Goal: Task Accomplishment & Management: Manage account settings

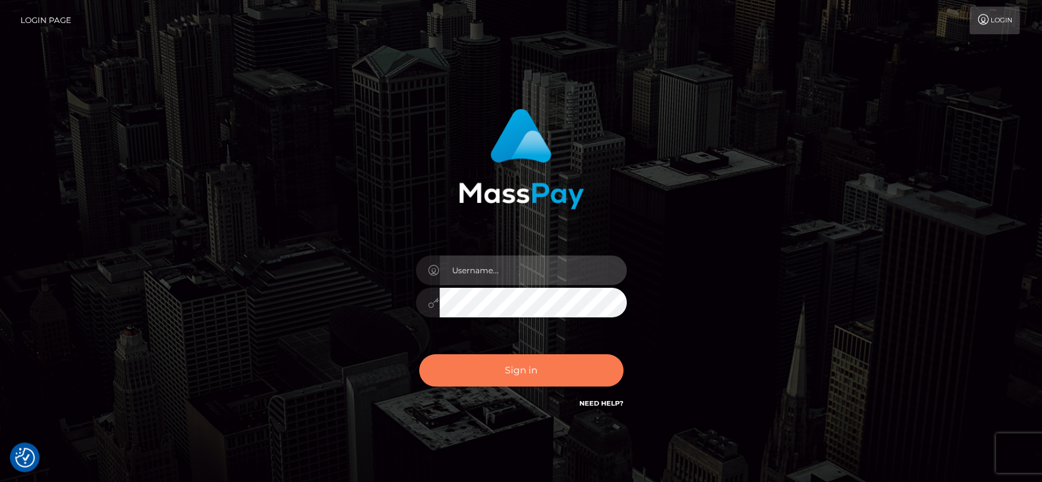
type input "[DOMAIN_NAME]"
click at [528, 375] on button "Sign in" at bounding box center [521, 371] width 204 height 32
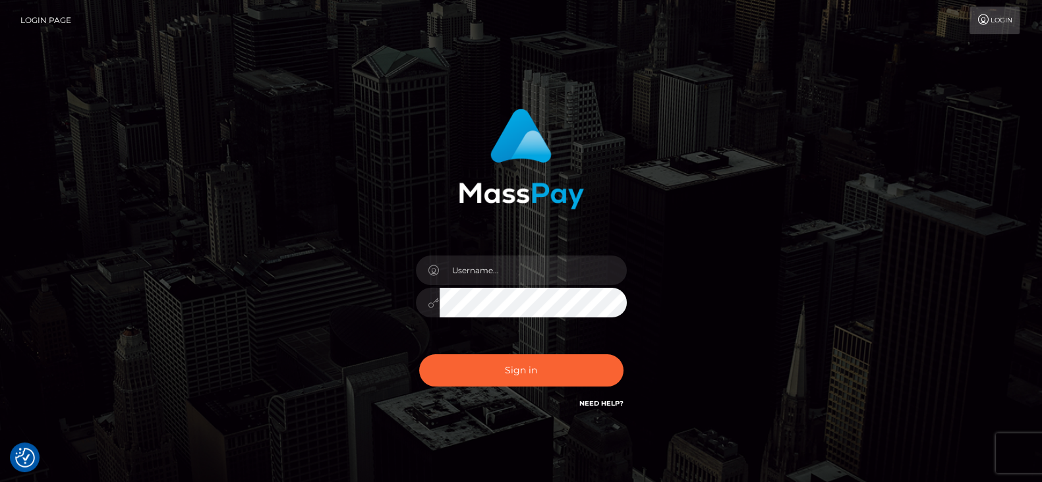
checkbox input "true"
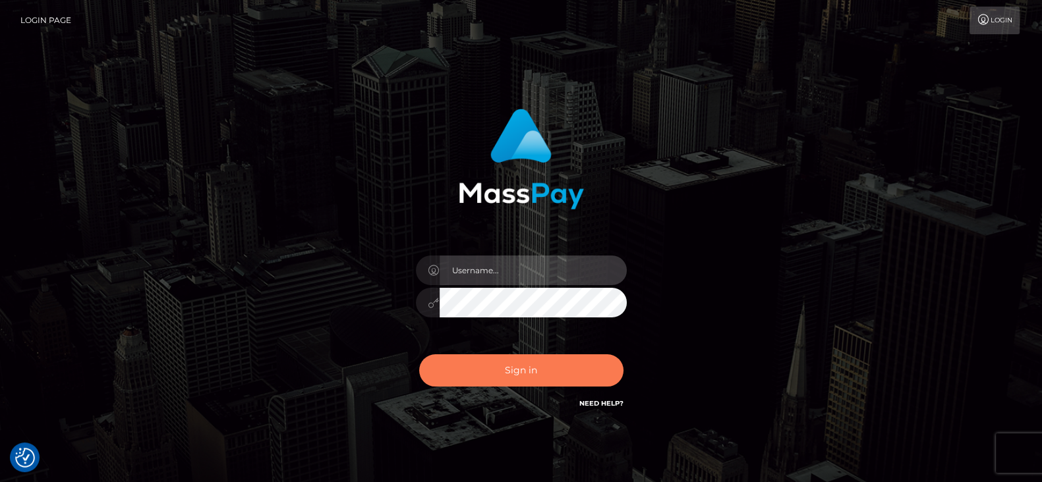
type input "[DOMAIN_NAME]"
click at [538, 370] on button "Sign in" at bounding box center [521, 371] width 204 height 32
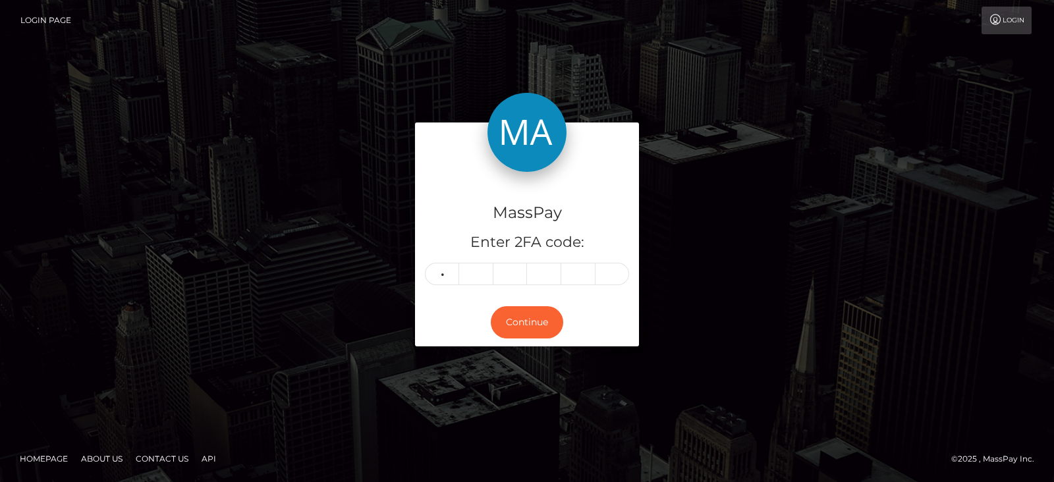
type input "2"
type input "3"
type input "2"
type input "6"
type input "7"
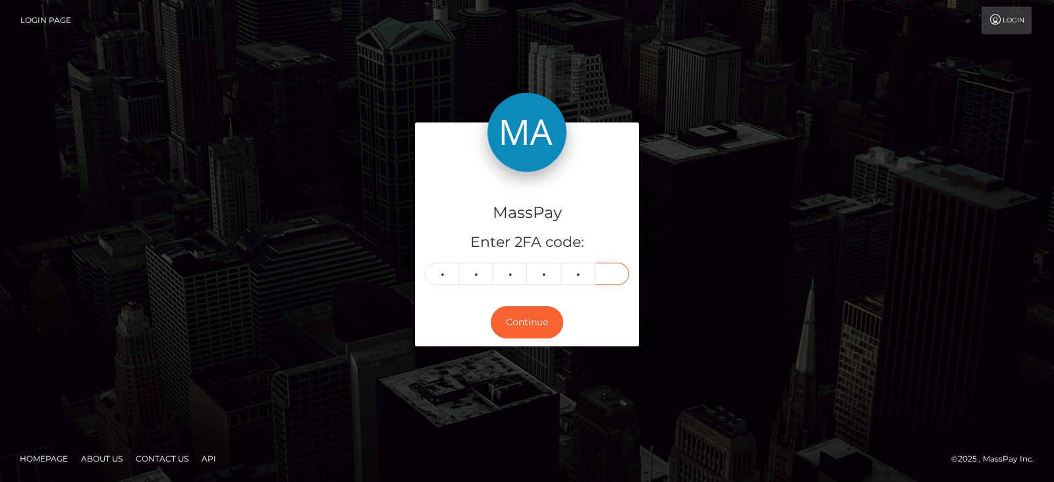
type input "5"
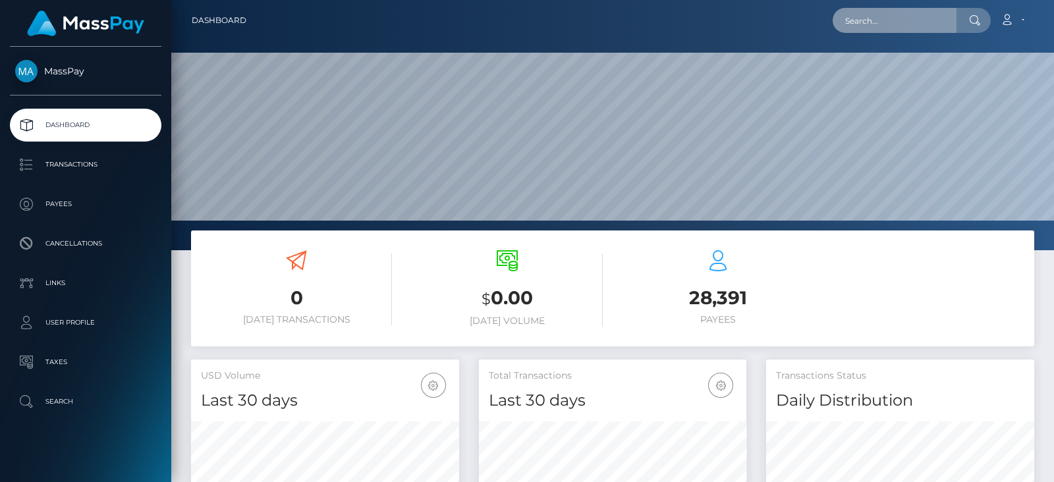
scroll to position [658644, 658767]
click at [852, 20] on input "text" at bounding box center [895, 20] width 124 height 25
paste input "[EMAIL_ADDRESS][DOMAIN_NAME]"
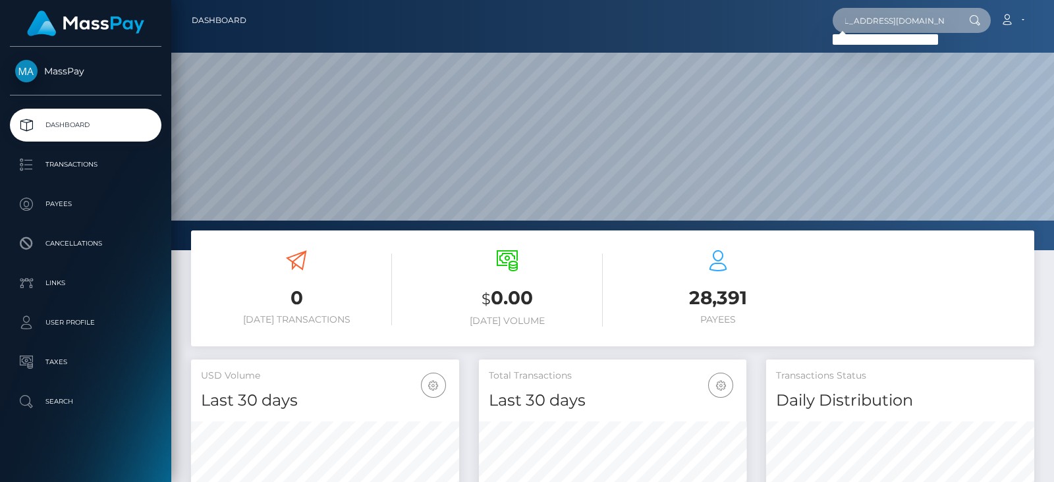
type input "[EMAIL_ADDRESS][DOMAIN_NAME]"
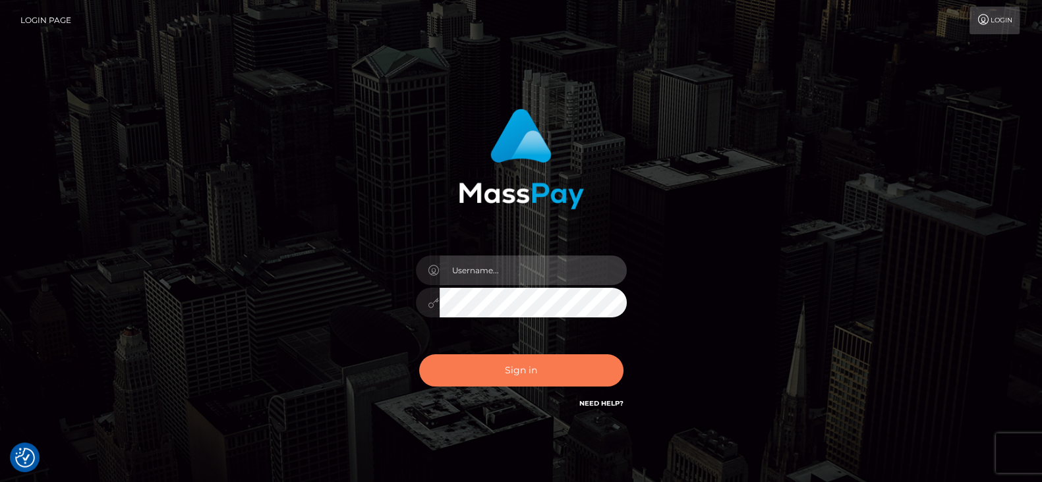
type input "fr.es"
click at [564, 380] on button "Sign in" at bounding box center [521, 371] width 204 height 32
type input "fr.es"
click at [532, 380] on button "Sign in" at bounding box center [521, 371] width 204 height 32
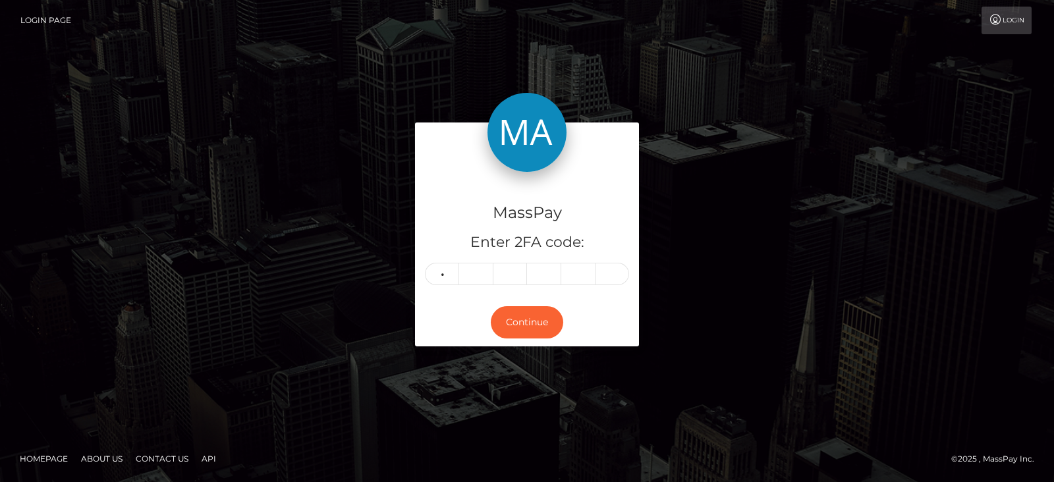
type input "6"
type input "9"
type input "4"
type input "1"
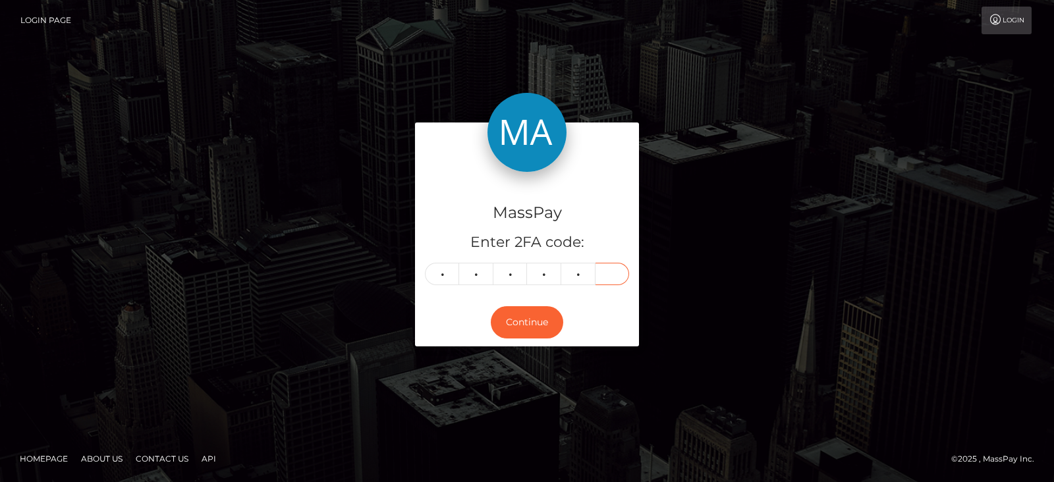
type input "3"
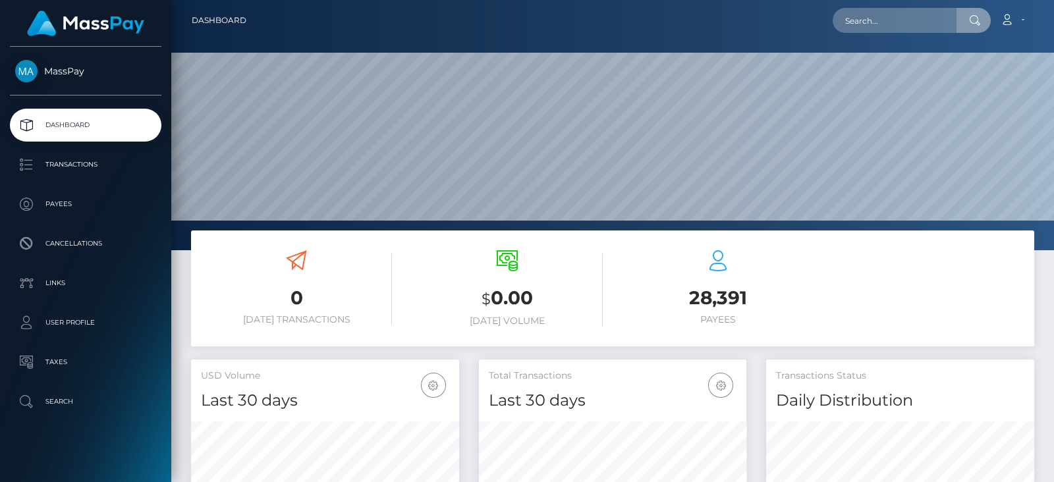
scroll to position [233, 268]
type input "[EMAIL_ADDRESS][DOMAIN_NAME]"
